Goal: Task Accomplishment & Management: Manage account settings

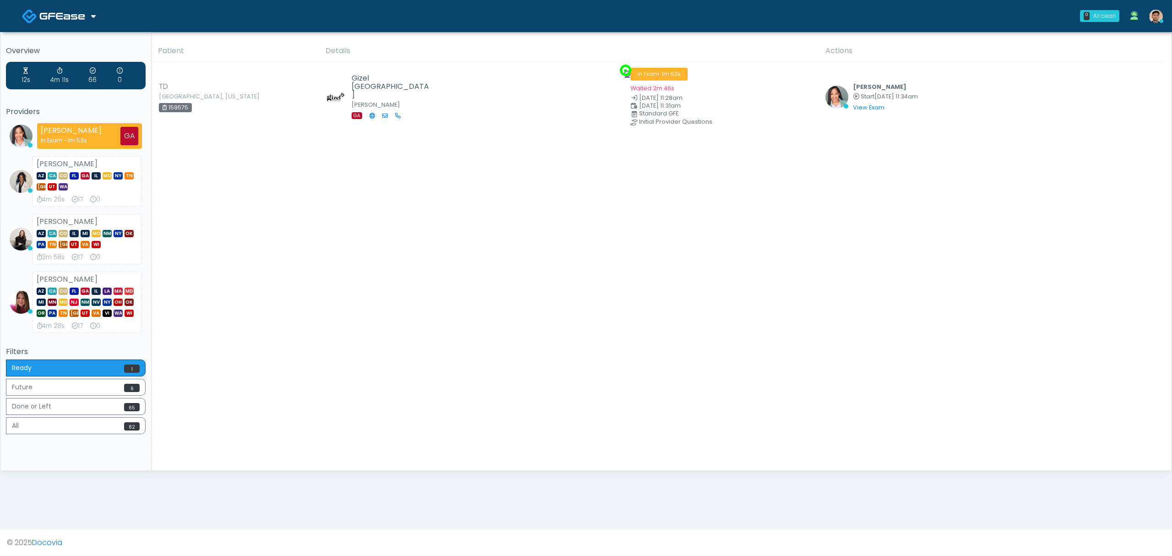
click at [56, 17] on img at bounding box center [62, 15] width 46 height 9
click at [63, 48] on link "Docovia Staffing" at bounding box center [62, 47] width 95 height 22
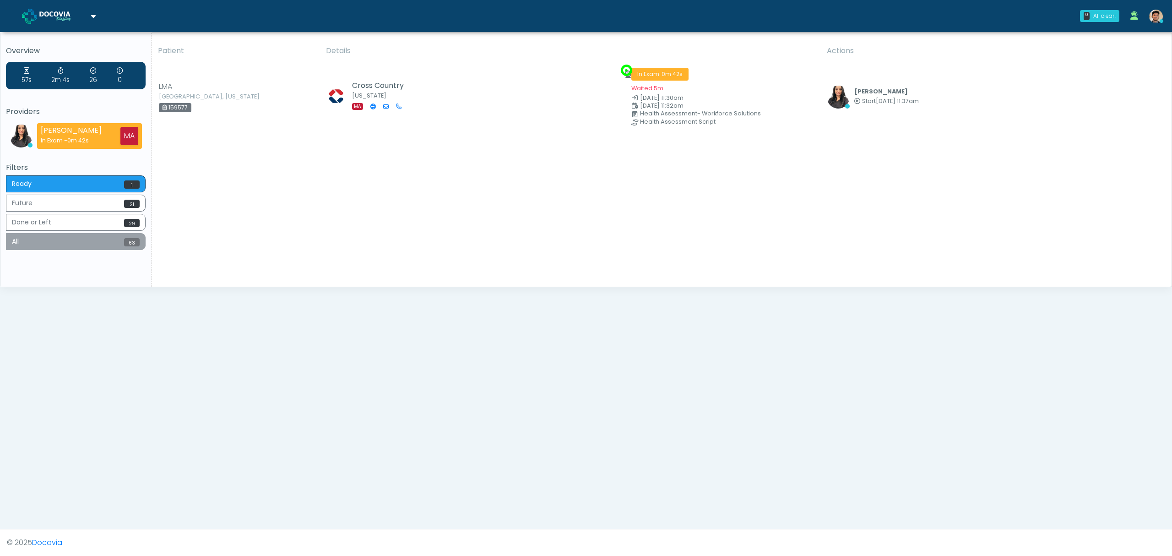
click at [92, 248] on button "All 63" at bounding box center [76, 241] width 140 height 17
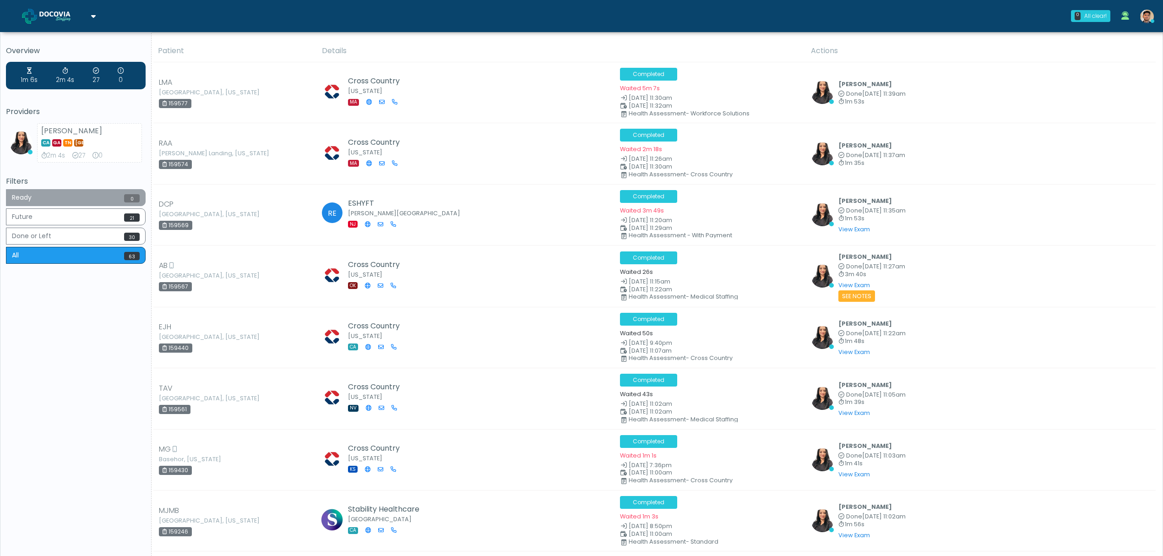
click at [80, 204] on button "Ready 0" at bounding box center [76, 197] width 140 height 17
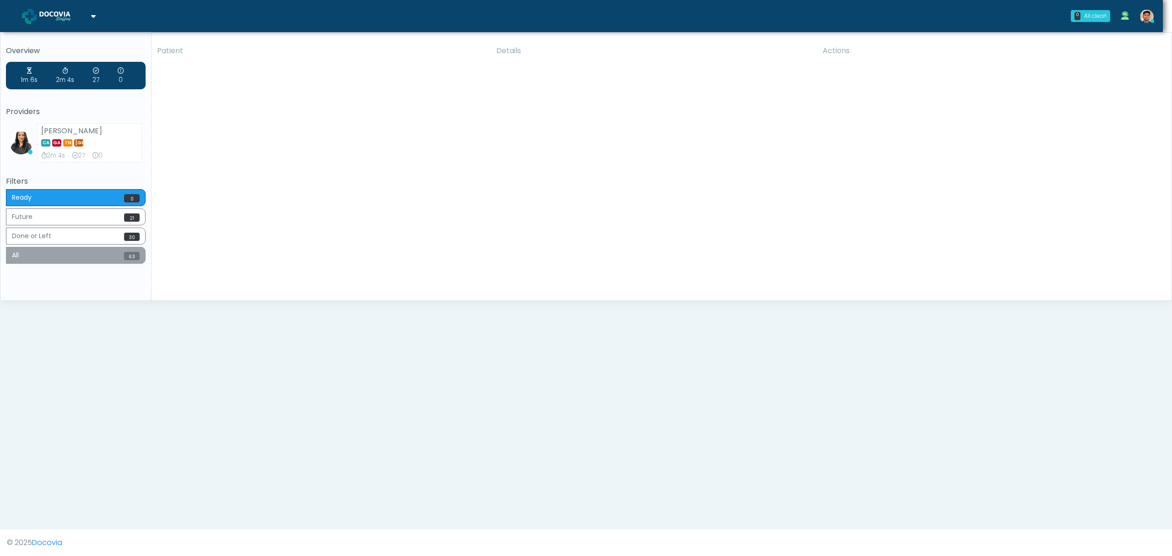
click at [85, 253] on button "All 63" at bounding box center [76, 255] width 140 height 17
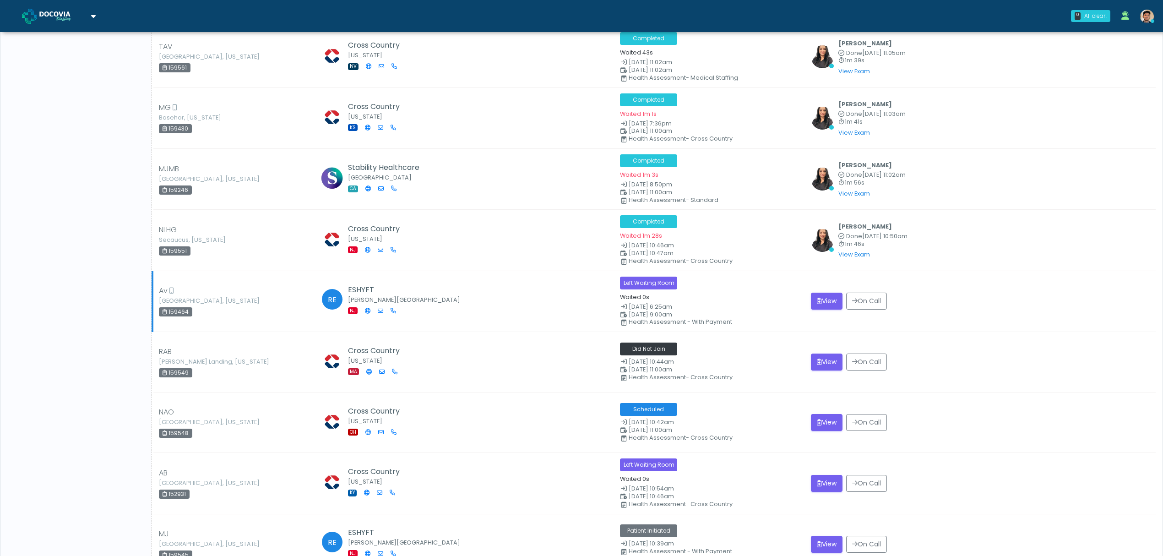
scroll to position [366, 0]
